Goal: Communication & Community: Answer question/provide support

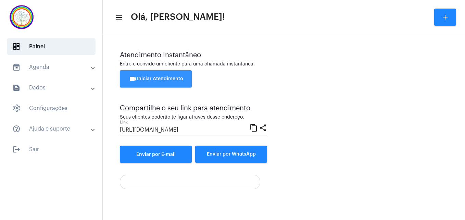
click at [156, 79] on span "videocam Iniciar Atendimento" at bounding box center [156, 78] width 54 height 5
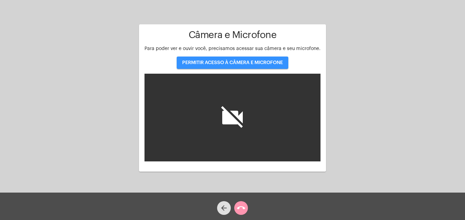
click at [224, 63] on span "PERMITIR ACESSO À CÂMERA E MICROFONE" at bounding box center [232, 62] width 101 height 5
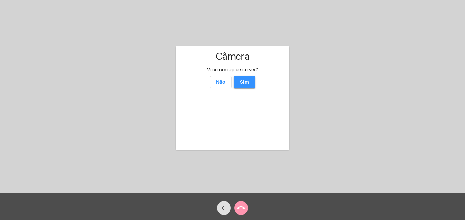
click at [242, 80] on span "Sim" at bounding box center [244, 82] width 9 height 5
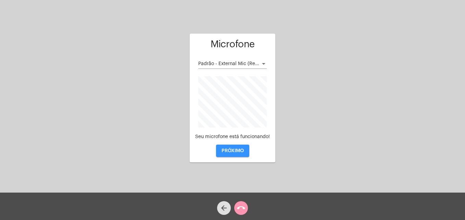
click at [238, 148] on button "PRÓXIMO" at bounding box center [232, 151] width 33 height 12
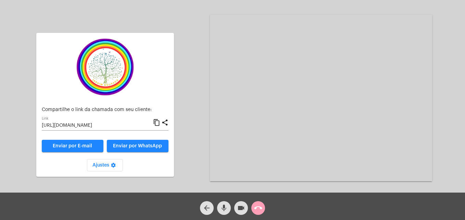
click at [259, 206] on mat-icon "call_end" at bounding box center [258, 208] width 8 height 8
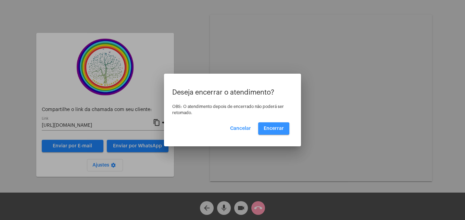
click at [270, 128] on span "Encerrar" at bounding box center [274, 128] width 20 height 5
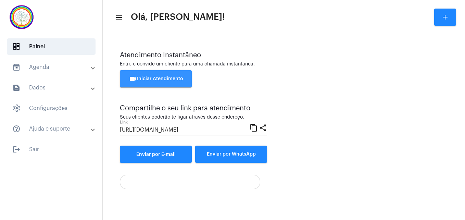
click at [139, 77] on span "videocam Iniciar Atendimento" at bounding box center [156, 78] width 54 height 5
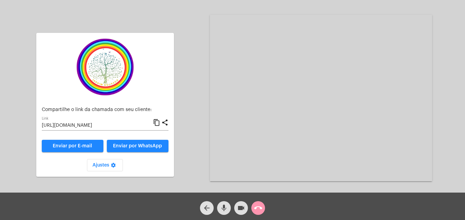
click at [157, 125] on mat-icon "content_copy" at bounding box center [156, 123] width 7 height 8
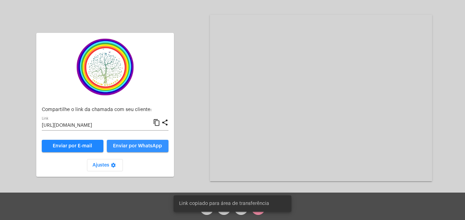
click at [151, 147] on span "Enviar por WhatsApp" at bounding box center [137, 146] width 49 height 5
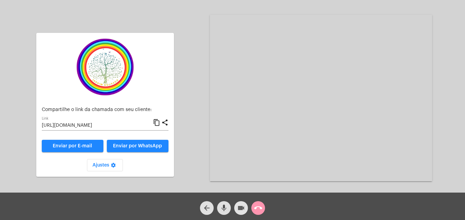
click at [240, 208] on mat-icon "videocam" at bounding box center [241, 208] width 8 height 8
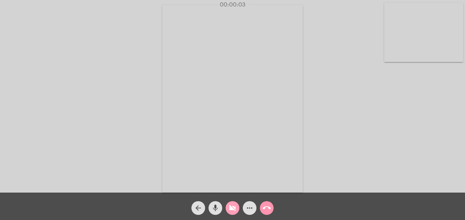
click at [233, 208] on mat-icon "videocam_off" at bounding box center [232, 208] width 8 height 8
click at [400, 52] on video at bounding box center [423, 32] width 79 height 59
click at [194, 182] on video at bounding box center [295, 97] width 250 height 187
click at [216, 211] on mat-icon "mic" at bounding box center [215, 208] width 8 height 8
click at [216, 211] on mat-icon "mic_off" at bounding box center [215, 208] width 8 height 8
